Goal: Task Accomplishment & Management: Manage account settings

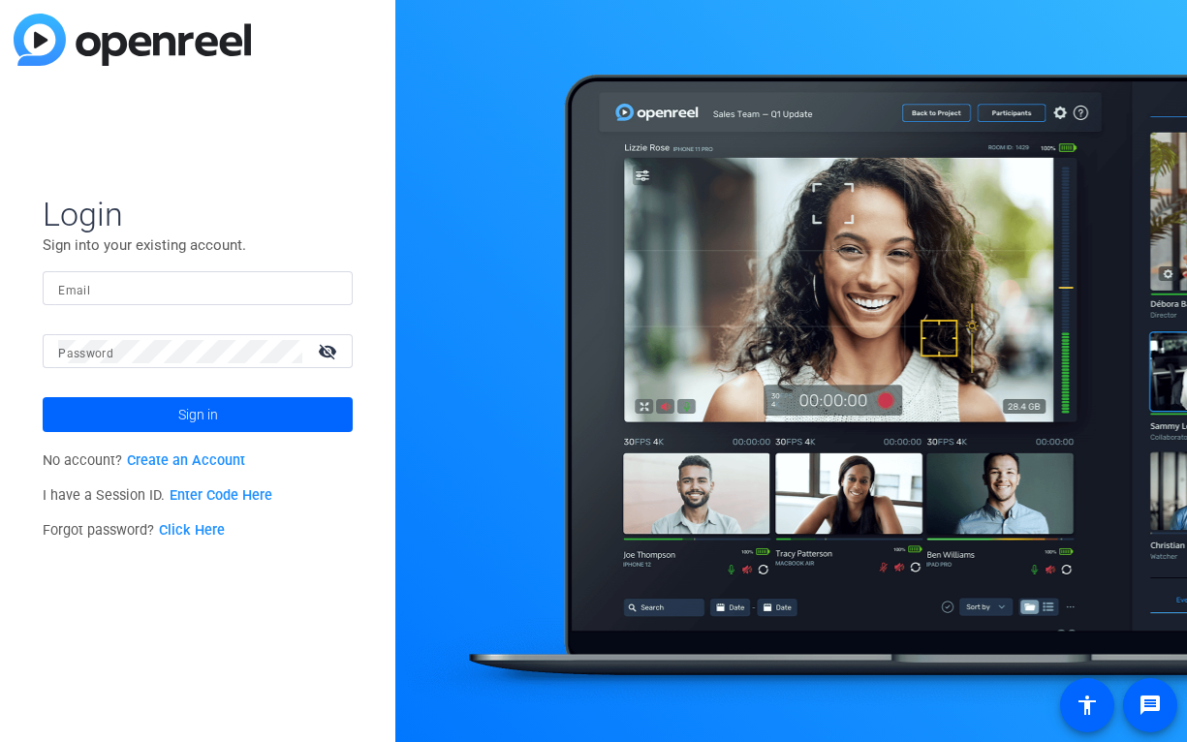
click at [206, 290] on input "Email" at bounding box center [197, 288] width 279 height 23
click at [326, 344] on mat-icon "visibility_off" at bounding box center [329, 351] width 46 height 28
click at [208, 408] on span "Sign in" at bounding box center [198, 414] width 40 height 48
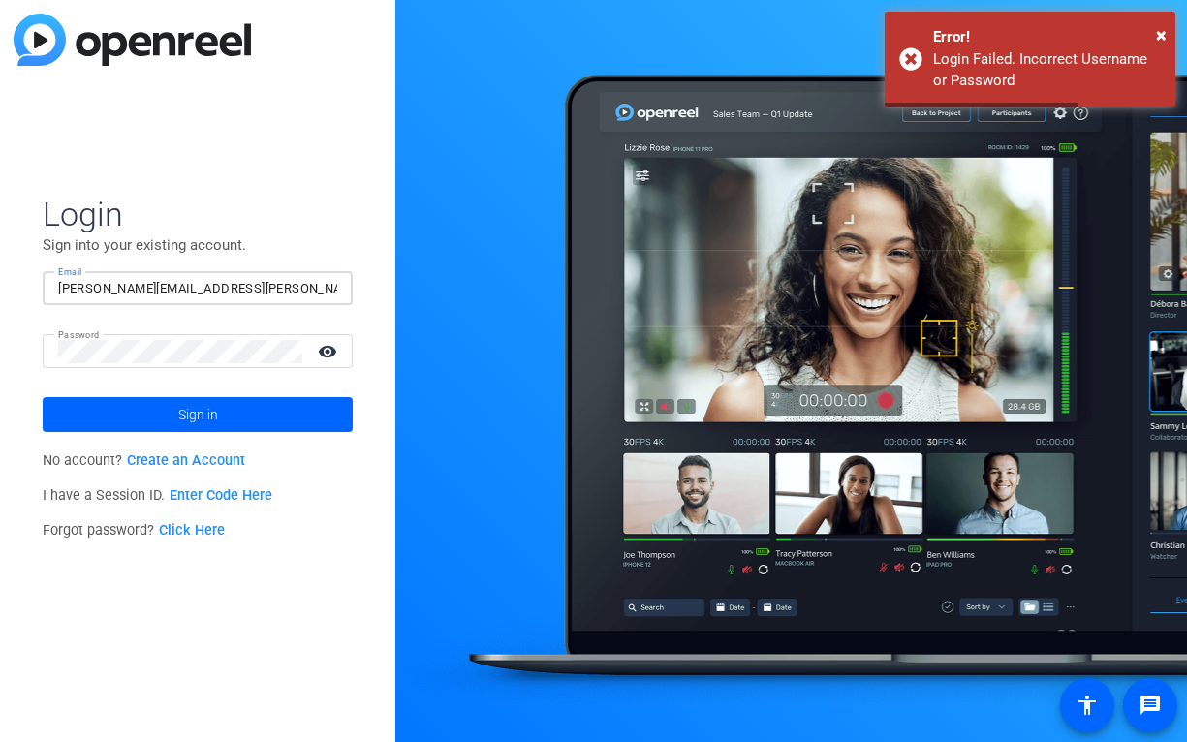
click at [263, 283] on input "[PERSON_NAME][EMAIL_ADDRESS][PERSON_NAME][DOMAIN_NAME]" at bounding box center [197, 288] width 279 height 23
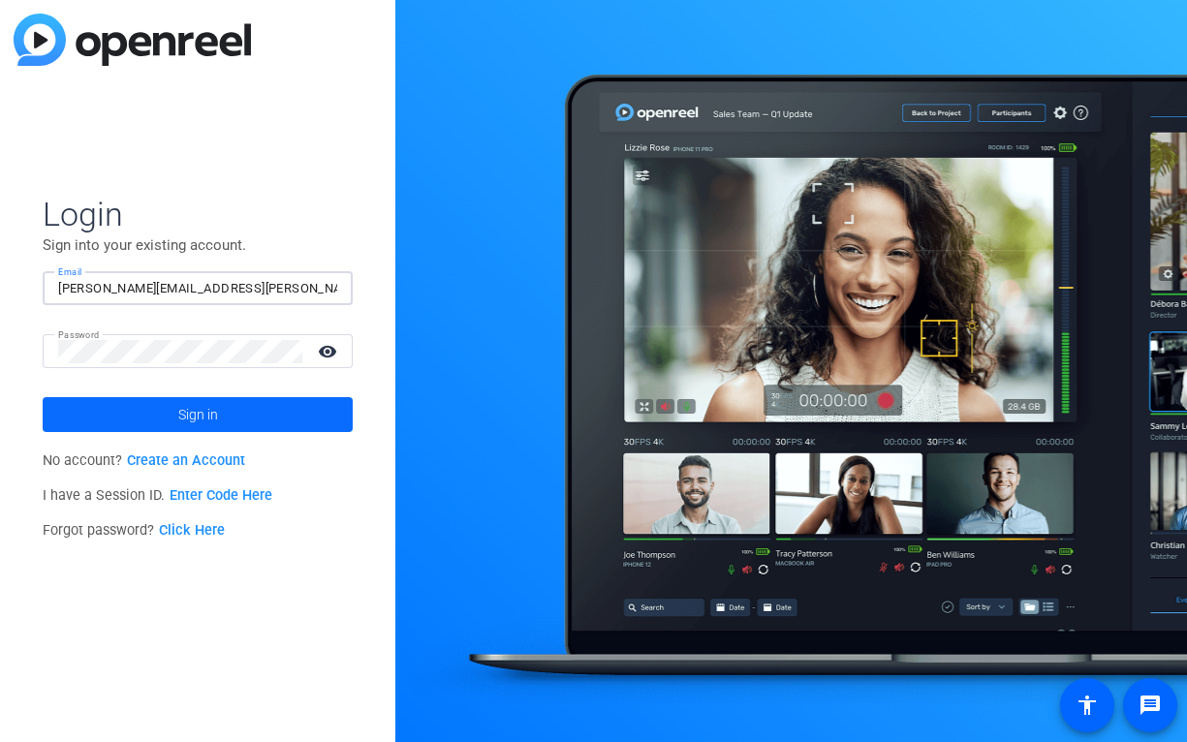
click at [232, 415] on span at bounding box center [198, 414] width 310 height 46
drag, startPoint x: 274, startPoint y: 285, endPoint x: 166, endPoint y: 287, distance: 108.5
click at [166, 287] on input "breanna.perrelli@workerbeetv.com" at bounding box center [197, 288] width 279 height 23
type input "breanna.perrelli@talewinddigital.com"
click at [180, 411] on span "Sign in" at bounding box center [198, 414] width 40 height 48
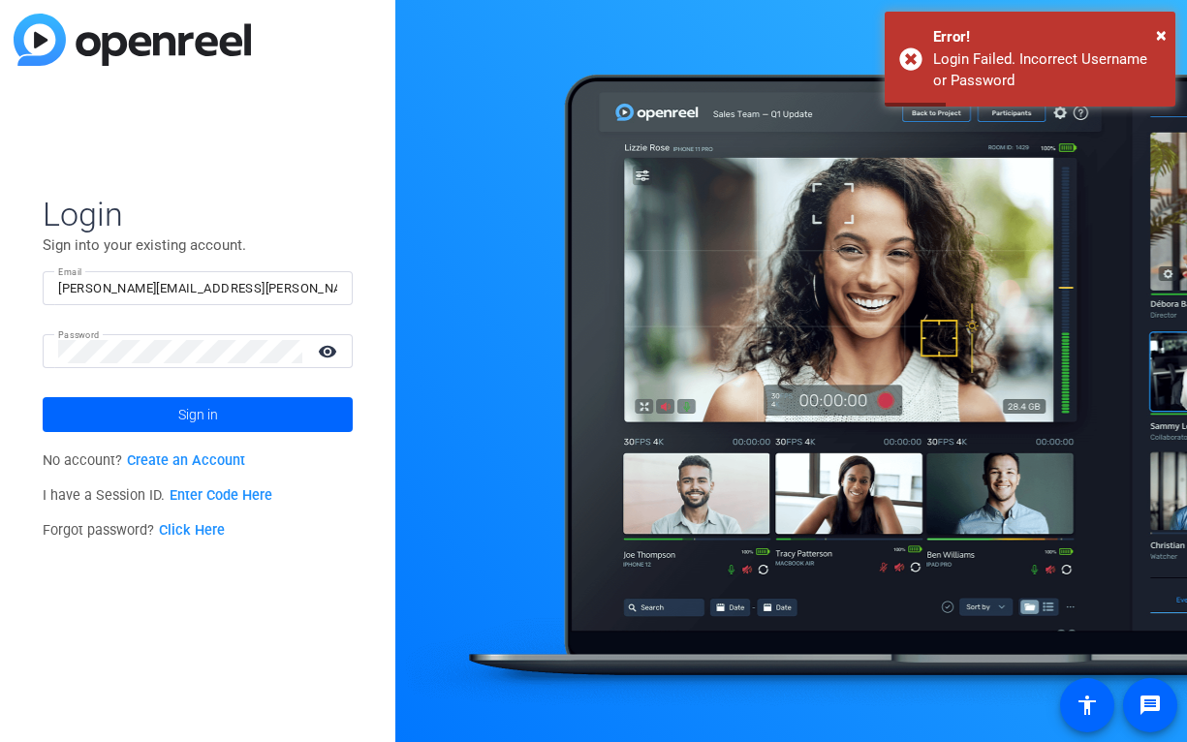
click at [210, 535] on link "Click Here" at bounding box center [192, 530] width 66 height 16
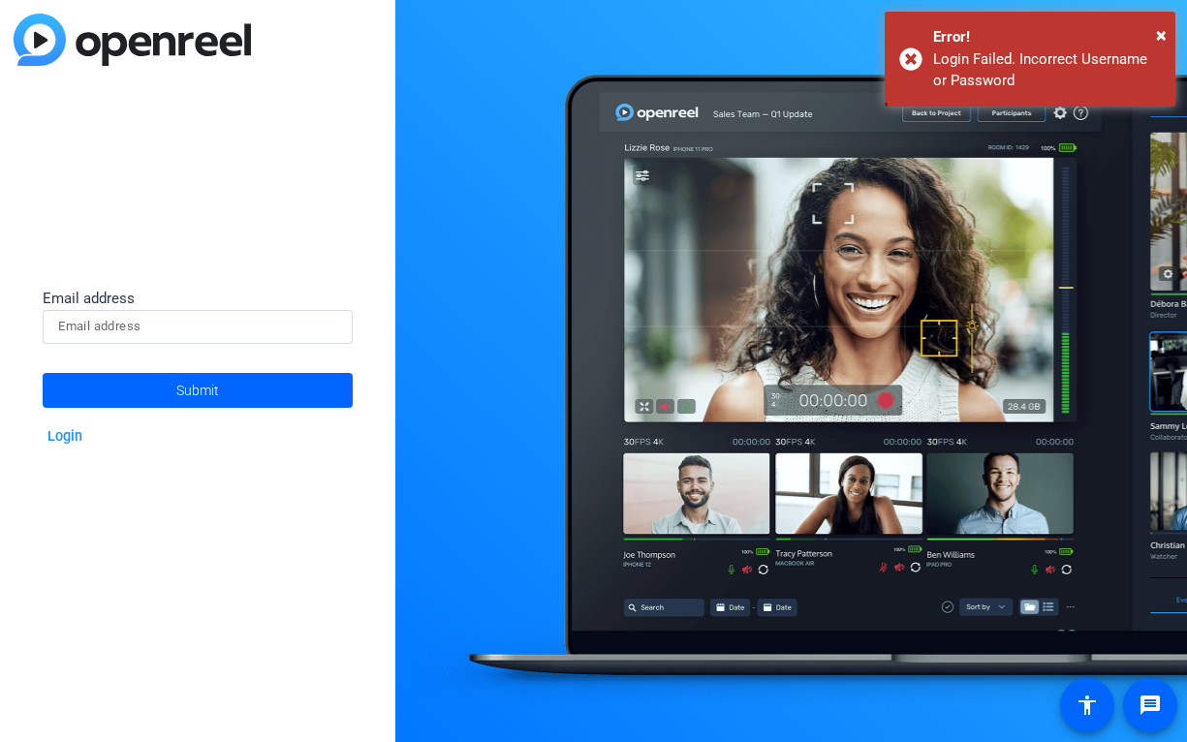
click at [261, 321] on input at bounding box center [197, 326] width 279 height 23
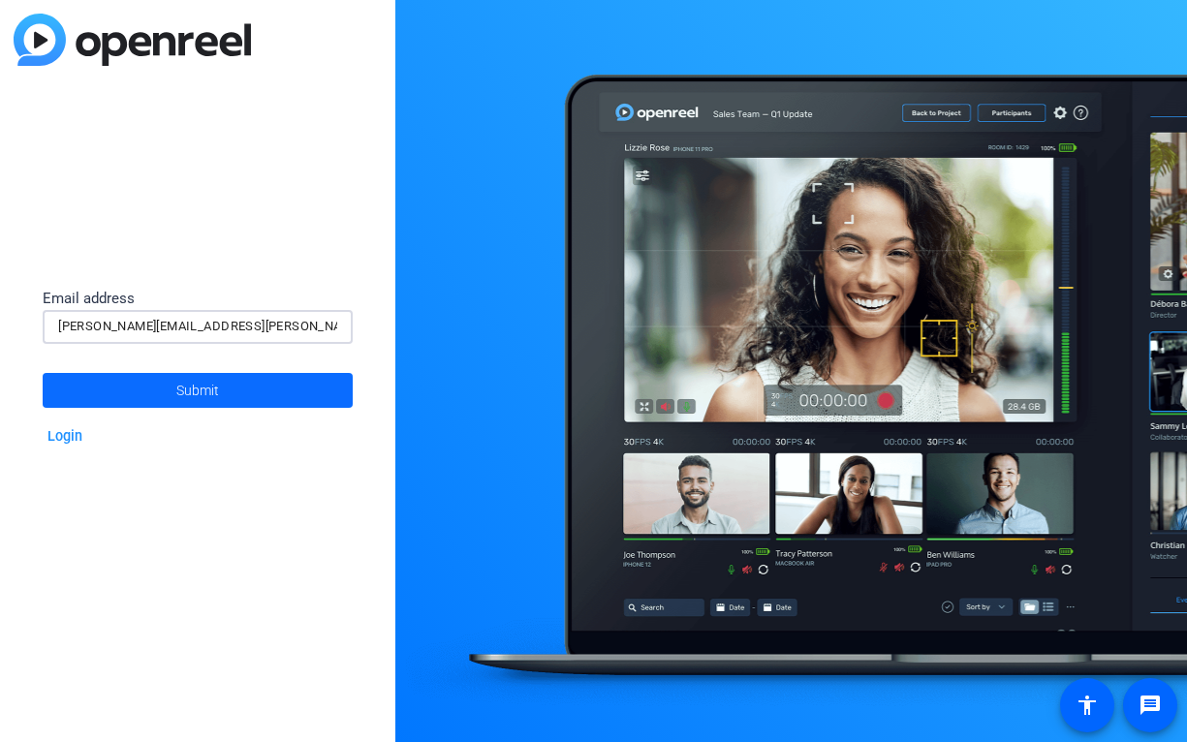
type input "[PERSON_NAME][EMAIL_ADDRESS][PERSON_NAME][DOMAIN_NAME]"
click at [240, 400] on span at bounding box center [198, 390] width 310 height 46
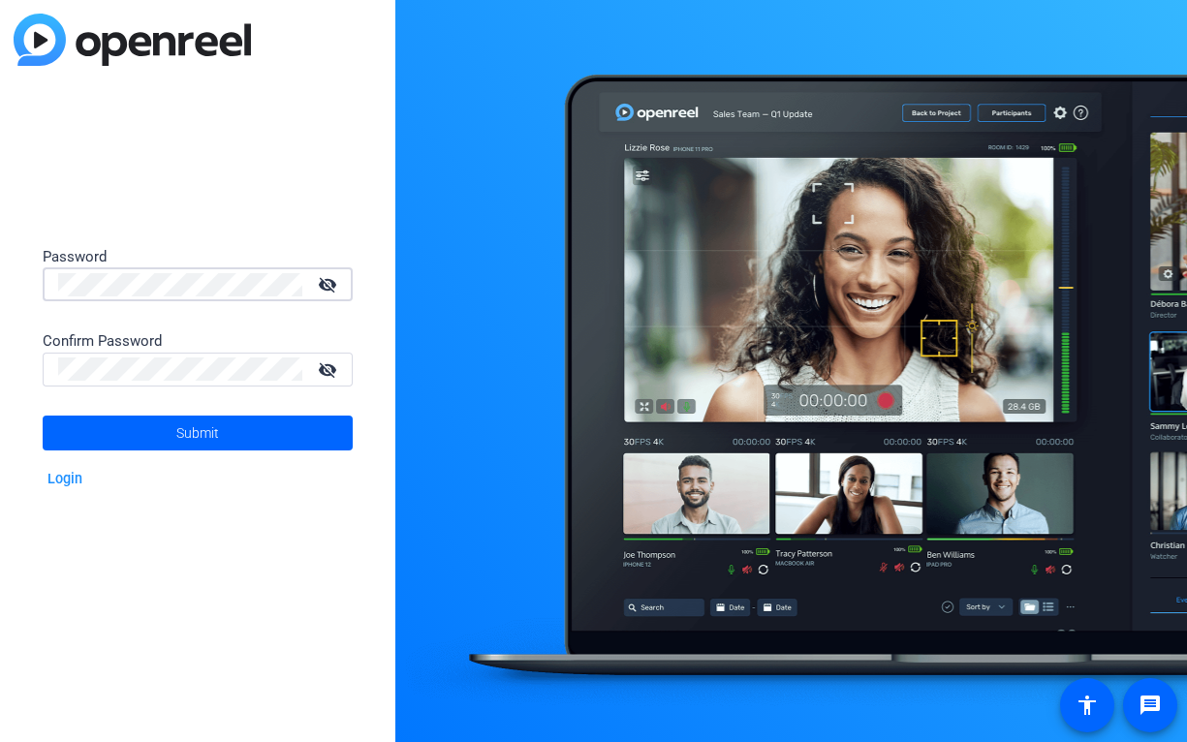
click at [324, 282] on mat-icon "visibility_off" at bounding box center [329, 284] width 46 height 28
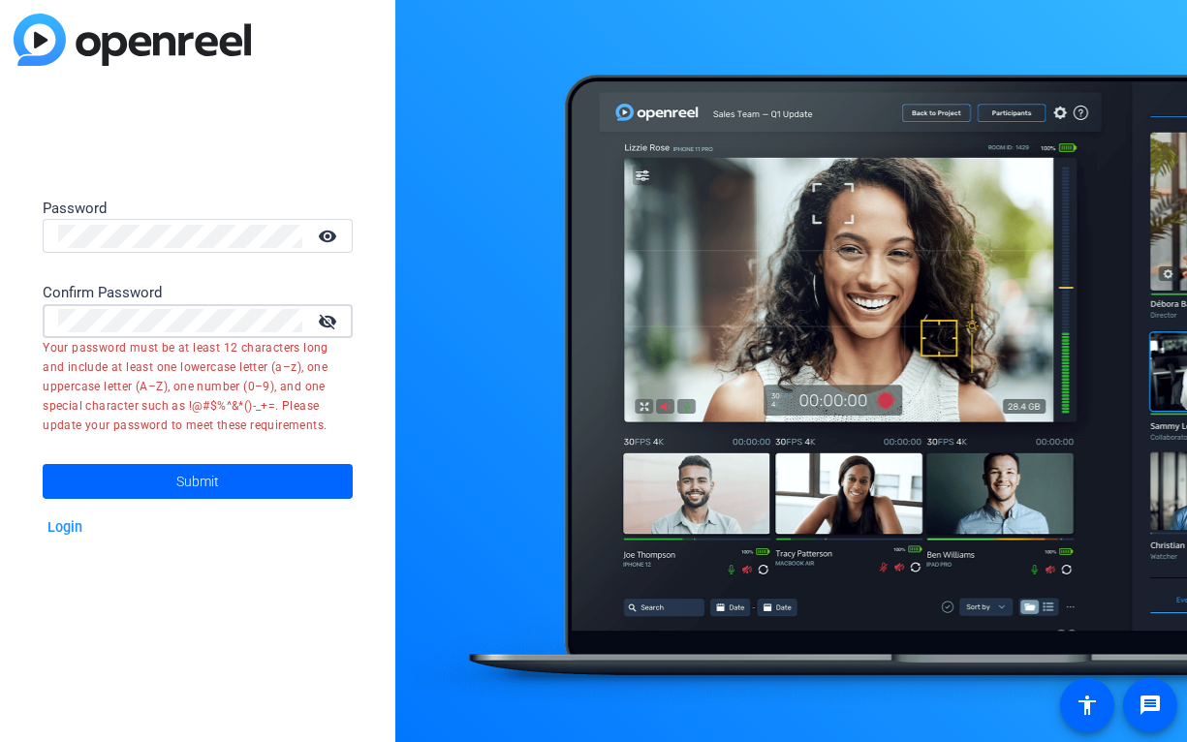
click at [325, 325] on mat-icon "visibility_off" at bounding box center [329, 321] width 46 height 28
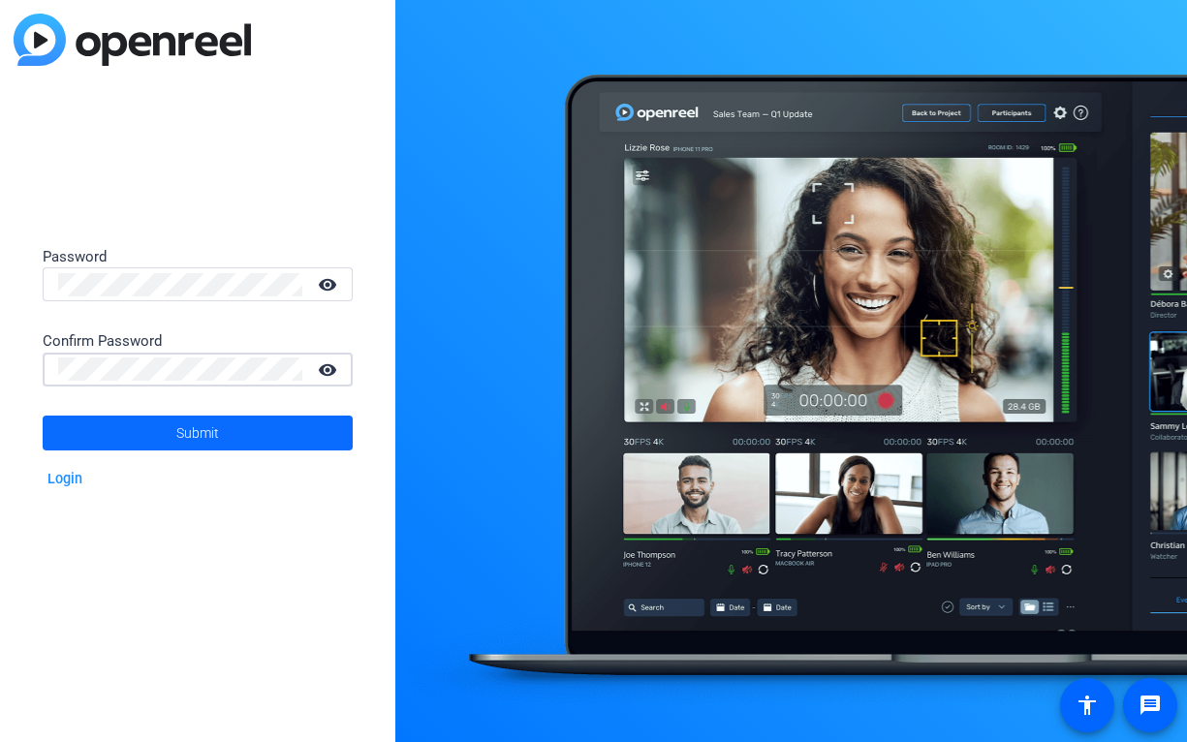
click at [269, 444] on span at bounding box center [198, 433] width 310 height 46
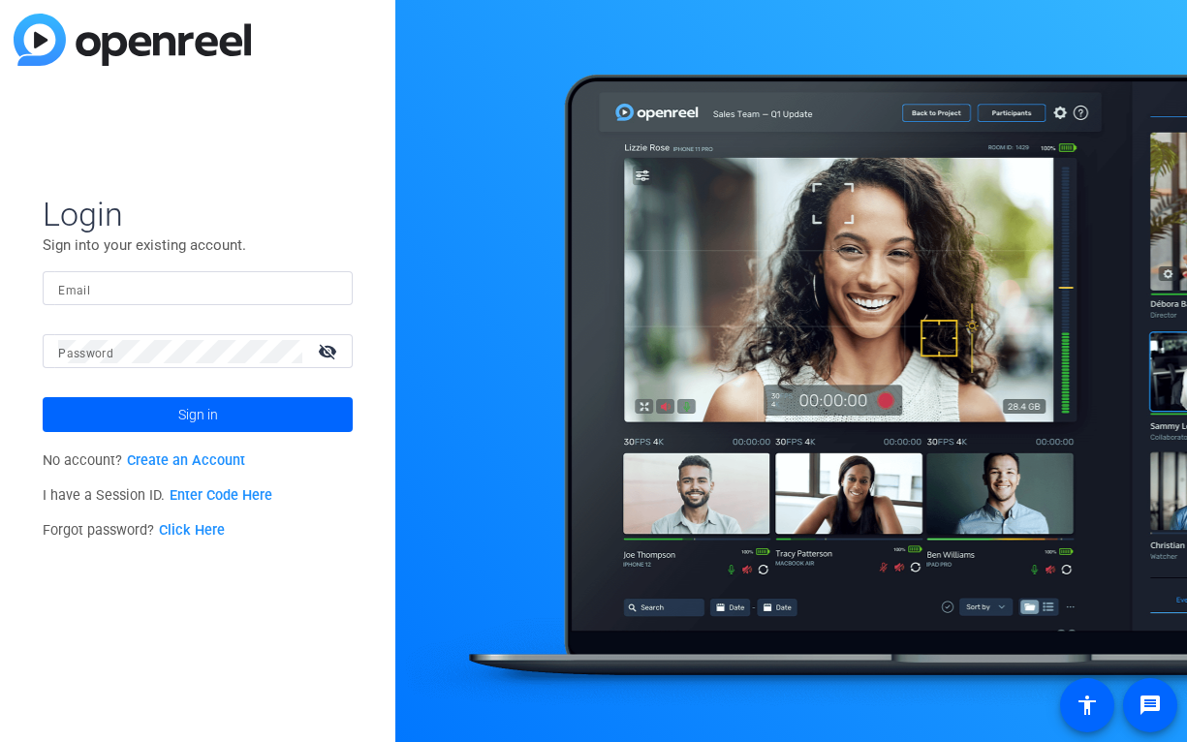
click at [149, 296] on input "Email" at bounding box center [197, 288] width 279 height 23
type input "[PERSON_NAME][EMAIL_ADDRESS][PERSON_NAME][DOMAIN_NAME]"
click at [43, 397] on button "Sign in" at bounding box center [198, 414] width 310 height 35
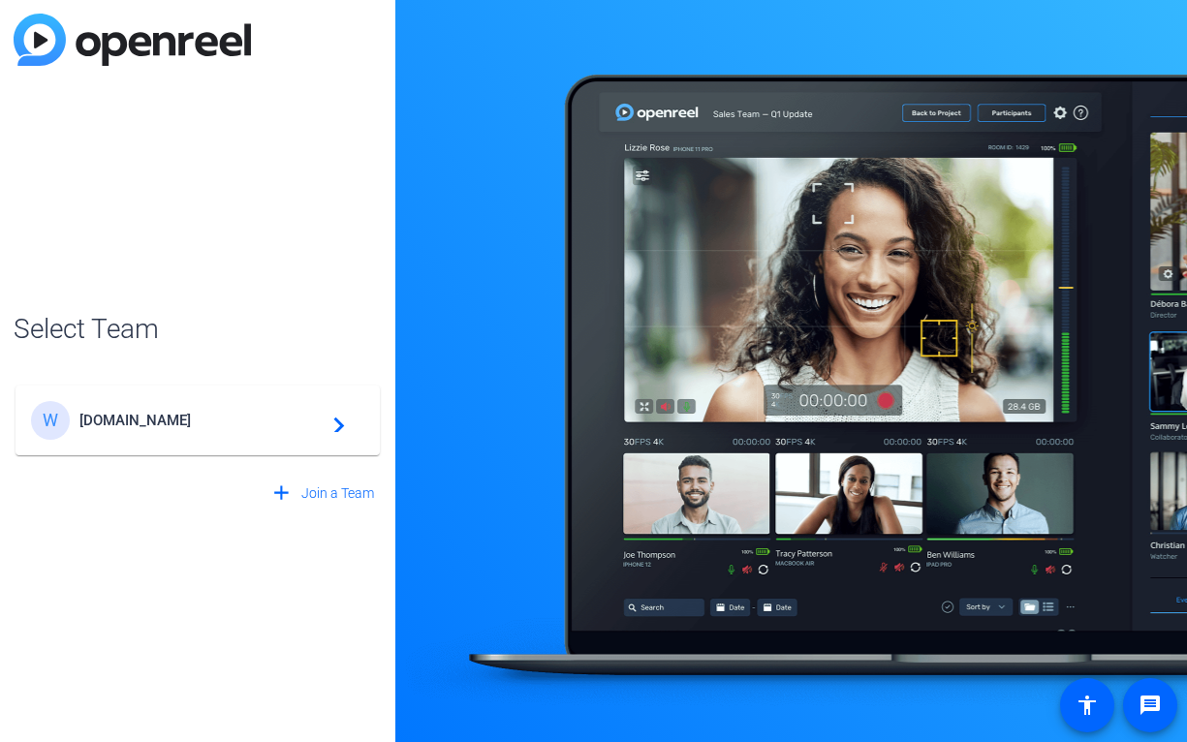
click at [220, 435] on div "W [DOMAIN_NAME] navigate_next" at bounding box center [197, 420] width 333 height 39
click at [333, 426] on mat-icon "navigate_next" at bounding box center [333, 420] width 23 height 23
